Goal: Check status

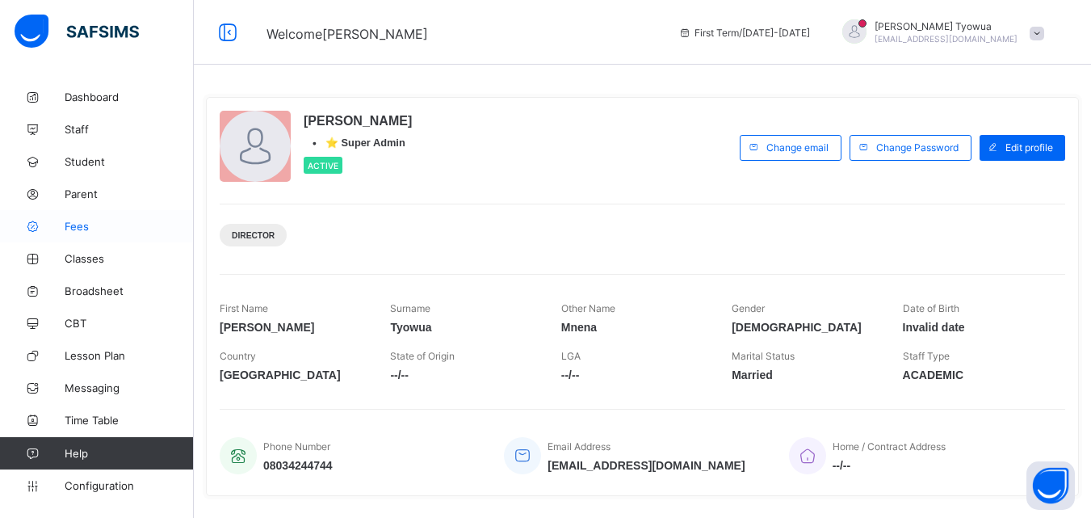
click at [71, 234] on link "Fees" at bounding box center [97, 226] width 194 height 32
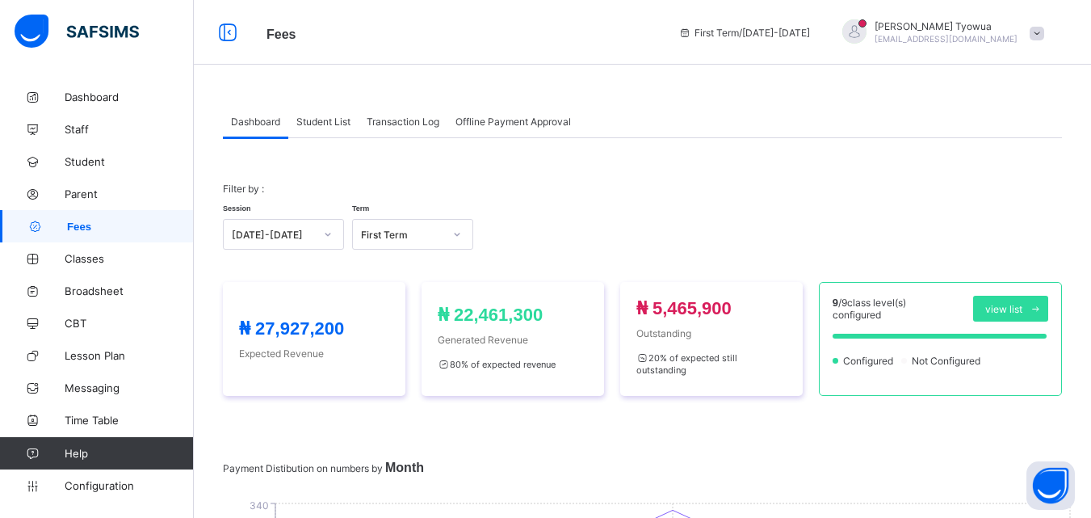
click at [321, 128] on div "Student List" at bounding box center [323, 121] width 70 height 32
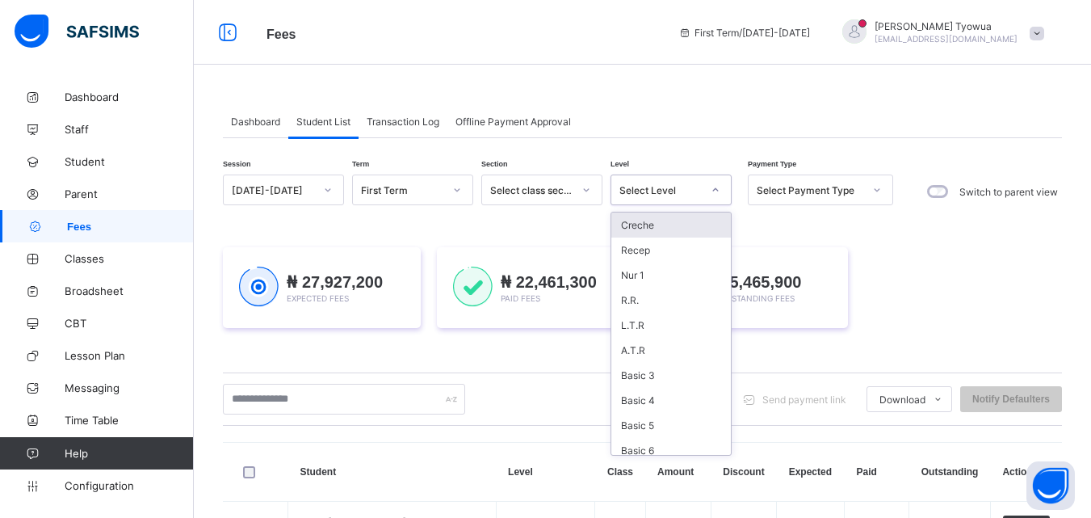
click at [711, 187] on icon at bounding box center [716, 190] width 10 height 16
click at [645, 311] on div "R.R." at bounding box center [671, 299] width 120 height 25
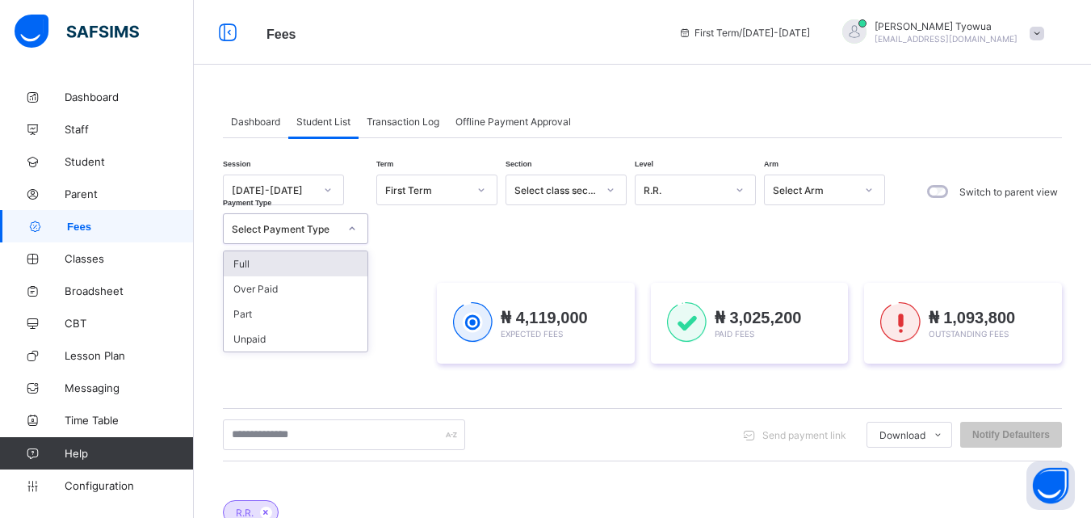
click at [334, 226] on div "Select Payment Type" at bounding box center [285, 229] width 107 height 12
click at [262, 265] on div "Full" at bounding box center [296, 263] width 144 height 25
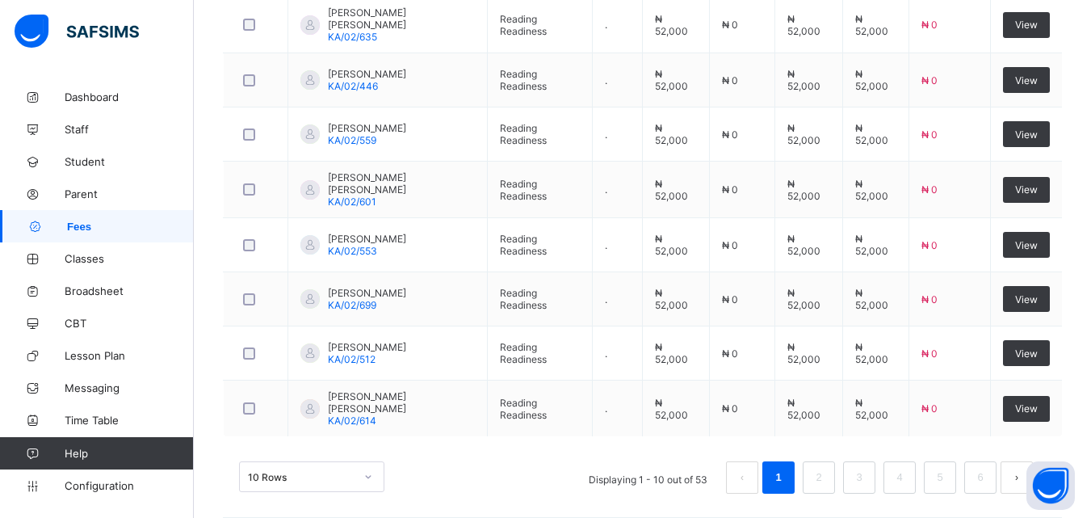
scroll to position [721, 0]
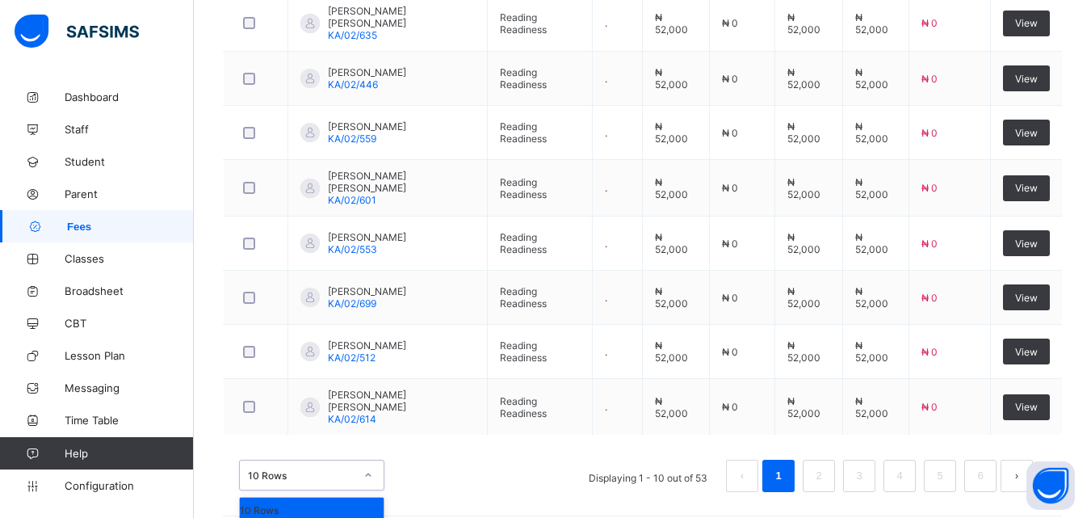
click at [338, 474] on div "option 20 Rows focused, 2 of 3. 3 results available. Use Up and Down to choose …" at bounding box center [311, 474] width 145 height 31
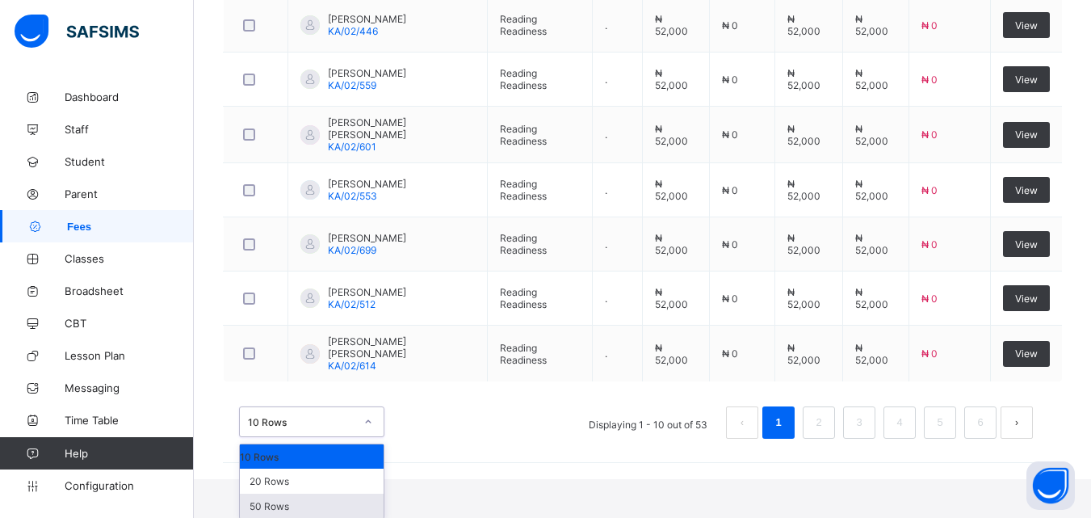
click at [275, 497] on div "50 Rows" at bounding box center [312, 505] width 144 height 25
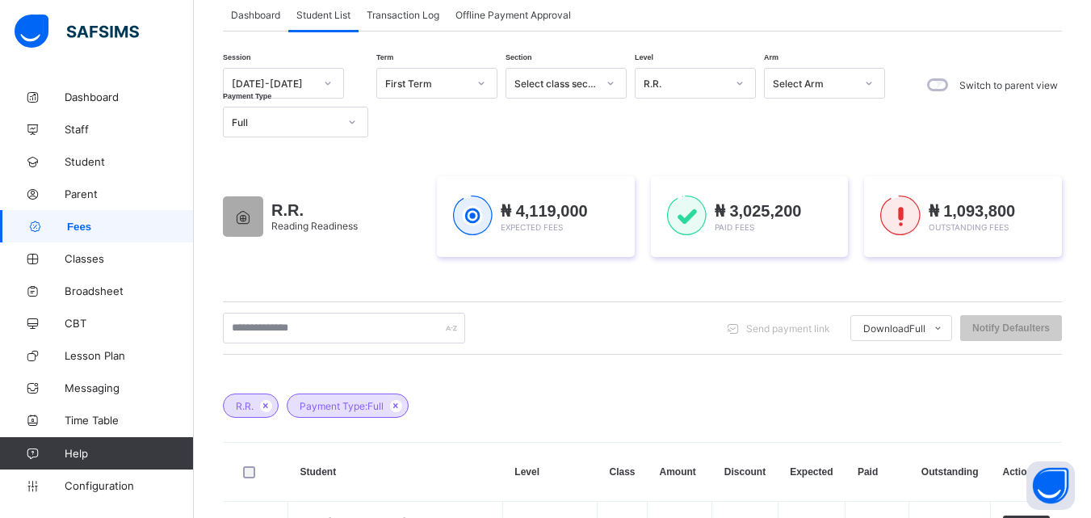
scroll to position [0, 0]
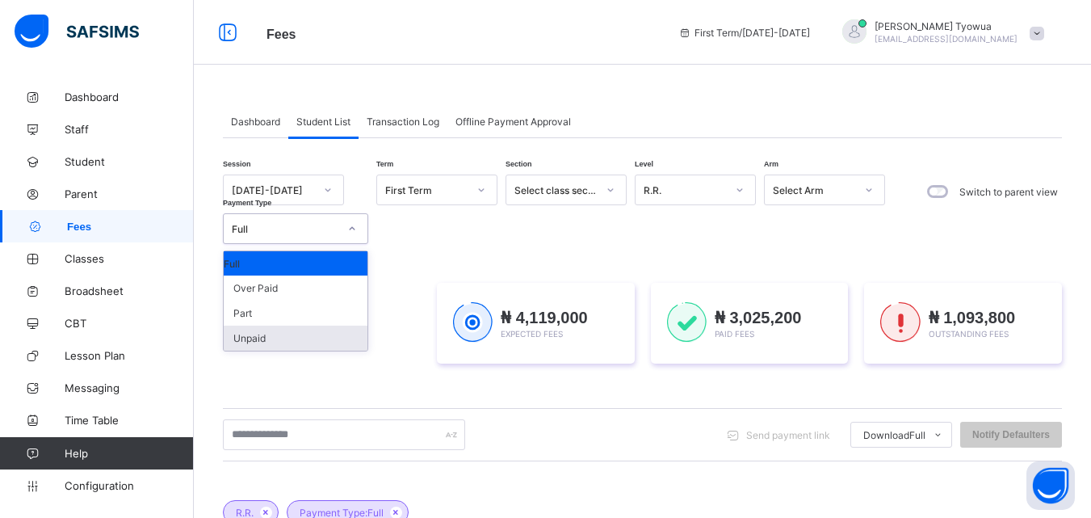
click at [275, 336] on div "Unpaid" at bounding box center [296, 337] width 144 height 25
